Goal: Navigation & Orientation: Find specific page/section

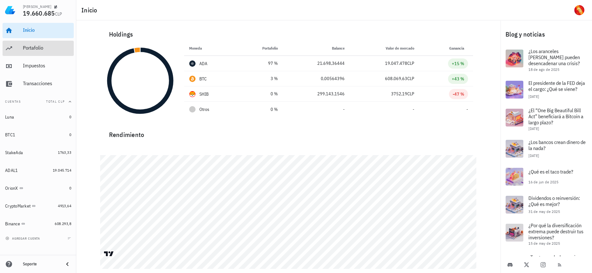
click at [49, 48] on div "Portafolio" at bounding box center [47, 48] width 48 height 6
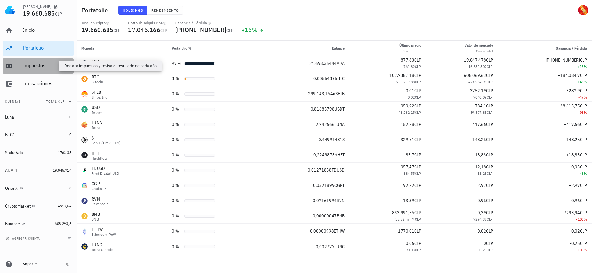
click at [30, 64] on div "Impuestos" at bounding box center [47, 66] width 48 height 6
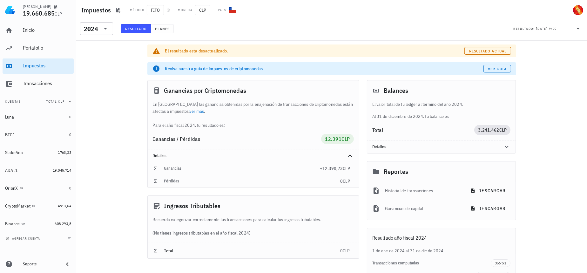
click at [483, 46] on div "El resultado esta desactualizado. Resultado actual" at bounding box center [331, 50] width 369 height 13
click at [480, 49] on span "Resultado actual" at bounding box center [488, 51] width 38 height 5
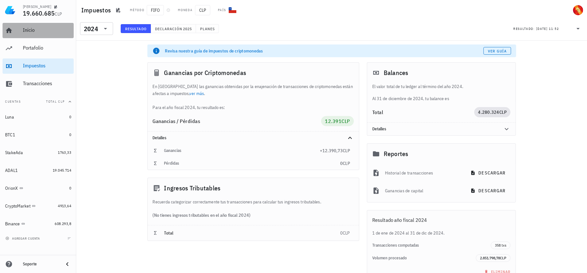
click at [40, 28] on div "Inicio" at bounding box center [47, 30] width 48 height 6
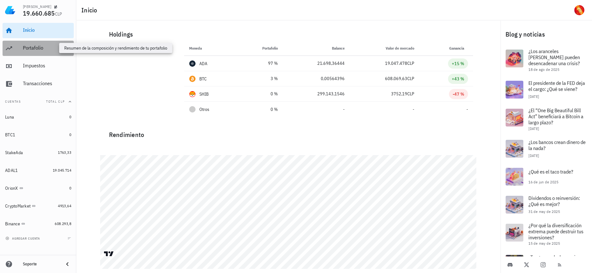
click at [49, 48] on div "Portafolio" at bounding box center [47, 48] width 48 height 6
